Goal: Find specific page/section: Find specific page/section

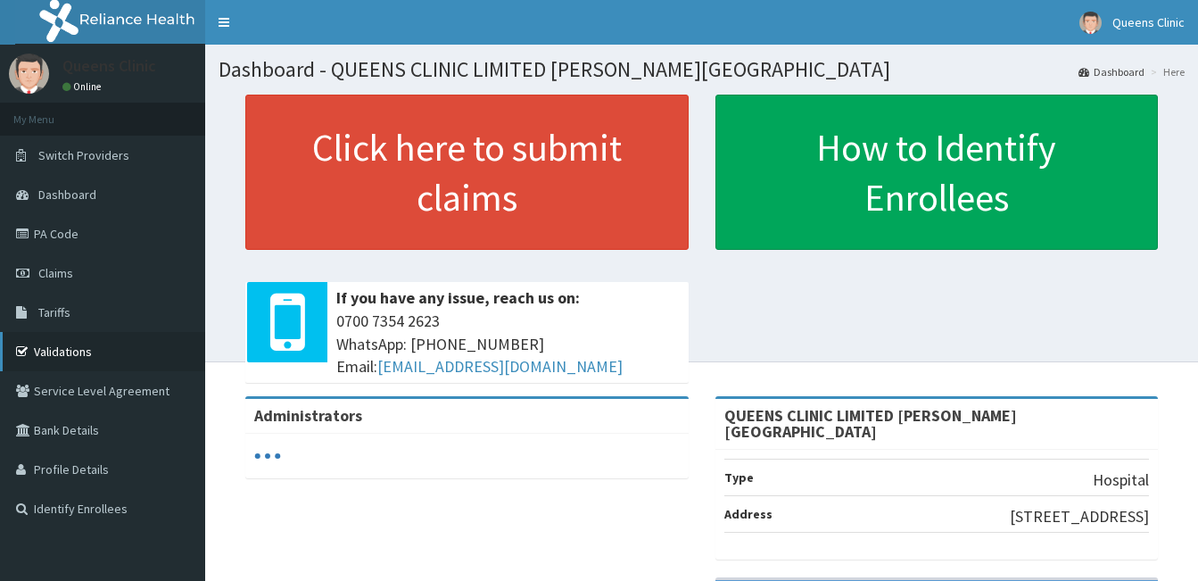
click at [95, 350] on link "Validations" at bounding box center [102, 351] width 205 height 39
click at [175, 351] on link "Validations" at bounding box center [102, 351] width 205 height 39
click at [75, 344] on link "Validations" at bounding box center [102, 351] width 205 height 39
